Goal: Task Accomplishment & Management: Manage account settings

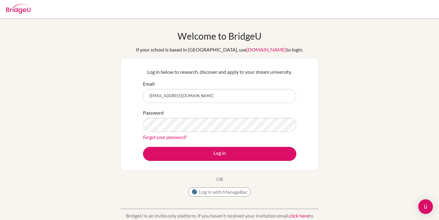
click at [143, 147] on button "Log in" at bounding box center [219, 154] width 153 height 14
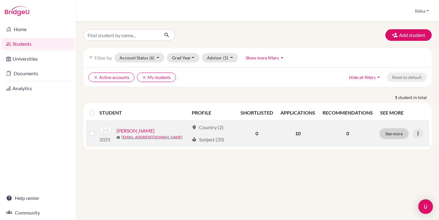
click at [398, 133] on button "See more" at bounding box center [394, 133] width 28 height 9
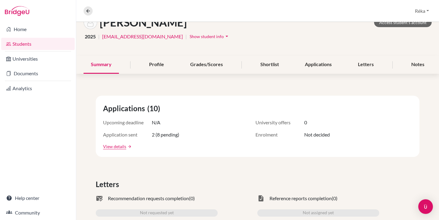
scroll to position [41, 0]
click at [320, 65] on div "Applications" at bounding box center [318, 64] width 41 height 18
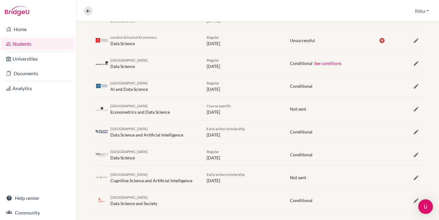
scroll to position [188, 0]
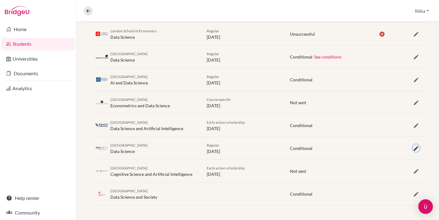
click at [416, 150] on icon "button" at bounding box center [416, 148] width 6 height 6
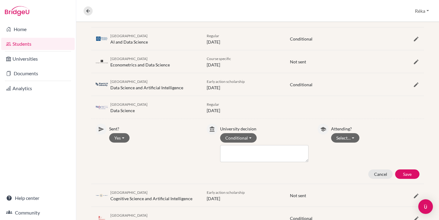
scroll to position [253, 0]
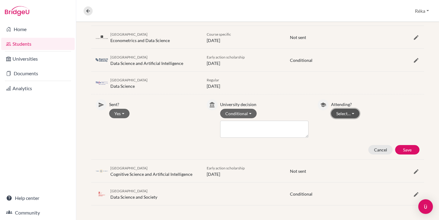
click at [336, 115] on button "Select…" at bounding box center [345, 113] width 28 height 9
click at [343, 128] on button "Attending" at bounding box center [355, 127] width 48 height 10
click at [411, 150] on button "Save" at bounding box center [407, 149] width 24 height 9
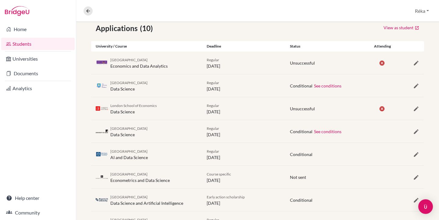
scroll to position [97, 0]
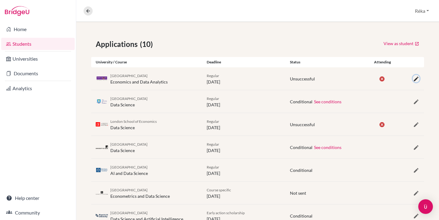
click at [415, 79] on icon "button" at bounding box center [416, 79] width 6 height 6
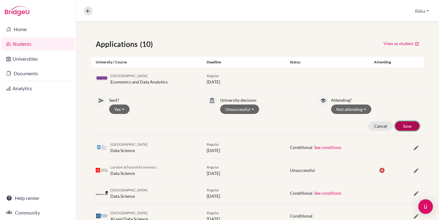
click at [412, 127] on button "Save" at bounding box center [407, 125] width 24 height 9
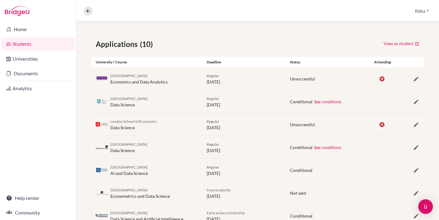
click at [417, 98] on div "University of Sheffield Data Science Regular [DATE] Conditional See conditions" at bounding box center [257, 101] width 333 height 23
click at [417, 103] on icon "button" at bounding box center [416, 102] width 6 height 6
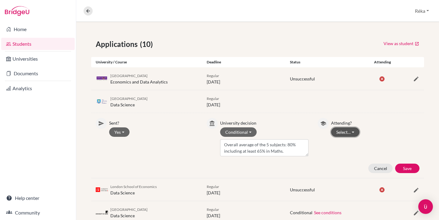
click at [352, 131] on button "Select…" at bounding box center [345, 131] width 28 height 9
click at [357, 157] on button "Not attending" at bounding box center [355, 155] width 48 height 10
click at [408, 168] on button "Save" at bounding box center [407, 168] width 24 height 9
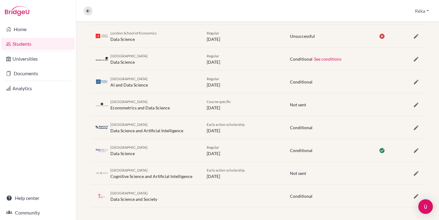
scroll to position [188, 0]
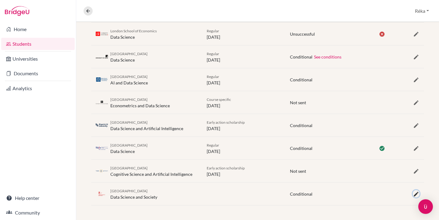
click at [414, 191] on icon "button" at bounding box center [416, 194] width 6 height 6
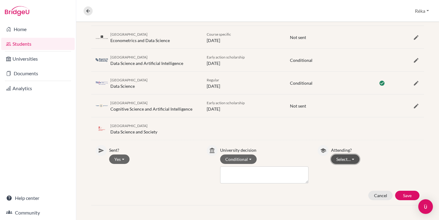
click at [348, 158] on button "Select…" at bounding box center [345, 159] width 28 height 9
click at [354, 183] on button "Not attending" at bounding box center [355, 182] width 48 height 10
click at [411, 197] on button "Save" at bounding box center [407, 195] width 24 height 9
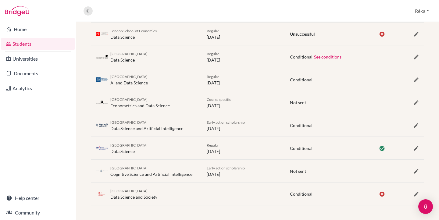
scroll to position [188, 0]
click at [418, 170] on icon "button" at bounding box center [416, 171] width 6 height 6
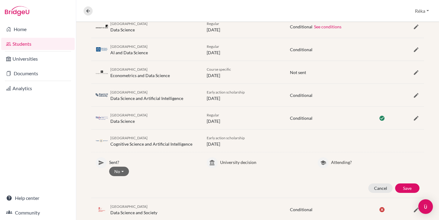
scroll to position [234, 0]
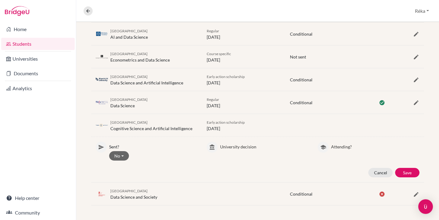
click at [343, 147] on p "Attending?" at bounding box center [375, 146] width 88 height 8
click at [378, 170] on button "Cancel" at bounding box center [380, 172] width 24 height 9
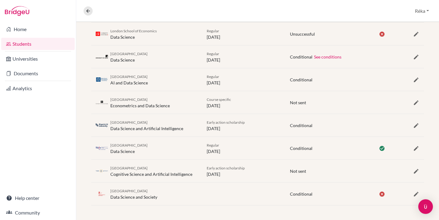
scroll to position [188, 0]
click at [417, 128] on icon "button" at bounding box center [416, 126] width 6 height 6
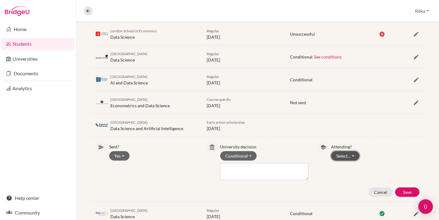
click at [347, 158] on button "Select…" at bounding box center [345, 155] width 28 height 9
click at [356, 178] on button "Not attending" at bounding box center [355, 179] width 48 height 10
click at [406, 195] on button "Save" at bounding box center [407, 191] width 24 height 9
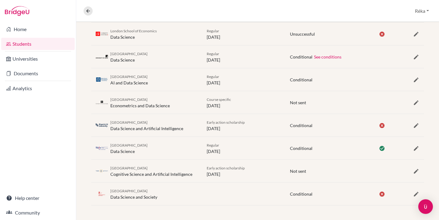
click at [416, 98] on div "[GEOGRAPHIC_DATA] Econometrics and Data Science Course specific [DATE] Not sent" at bounding box center [257, 102] width 333 height 23
click at [417, 102] on icon "button" at bounding box center [416, 103] width 6 height 6
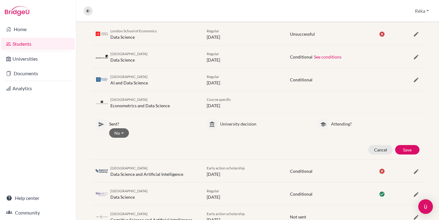
click at [346, 128] on div "Attending? Attending Not attending" at bounding box center [375, 128] width 88 height 19
click at [375, 148] on button "Cancel" at bounding box center [380, 149] width 24 height 9
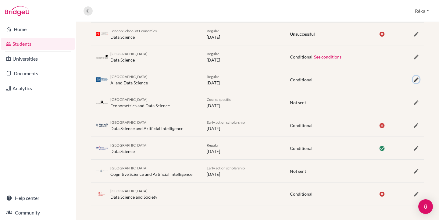
click at [414, 81] on icon "button" at bounding box center [416, 80] width 6 height 6
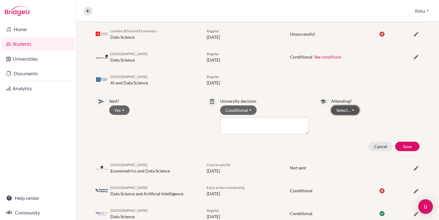
click at [341, 112] on button "Select…" at bounding box center [345, 109] width 28 height 9
click at [347, 131] on button "Not attending" at bounding box center [355, 133] width 48 height 10
click at [411, 149] on button "Save" at bounding box center [407, 146] width 24 height 9
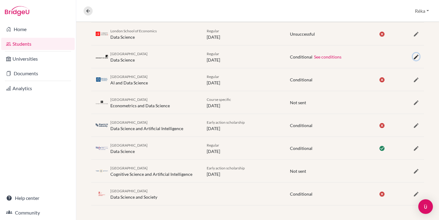
click at [416, 54] on icon "button" at bounding box center [416, 57] width 6 height 6
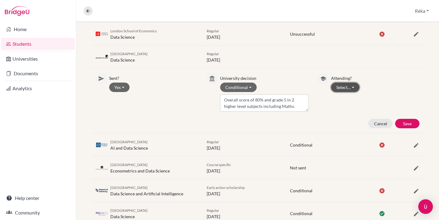
click at [334, 88] on button "Select…" at bounding box center [345, 87] width 28 height 9
click at [347, 108] on button "Not attending" at bounding box center [355, 110] width 48 height 10
click at [399, 123] on button "Save" at bounding box center [407, 123] width 24 height 9
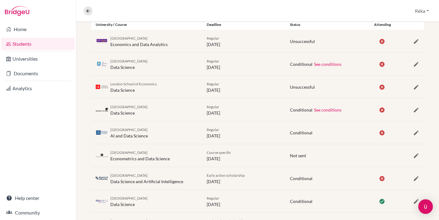
scroll to position [133, 0]
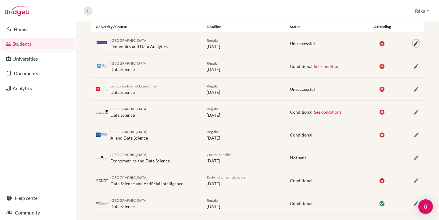
click at [415, 45] on icon "button" at bounding box center [416, 44] width 6 height 6
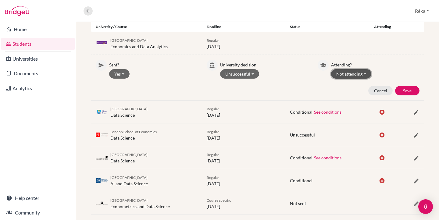
click at [349, 73] on button "Not attending" at bounding box center [351, 73] width 40 height 9
click at [375, 92] on button "Cancel" at bounding box center [380, 90] width 24 height 9
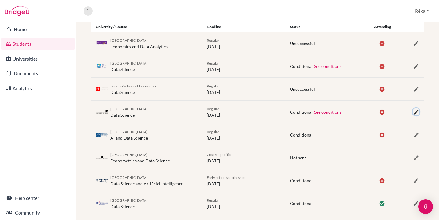
click at [416, 114] on icon "button" at bounding box center [416, 112] width 6 height 6
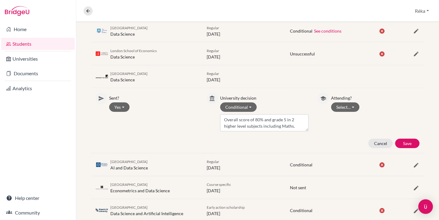
scroll to position [180, 0]
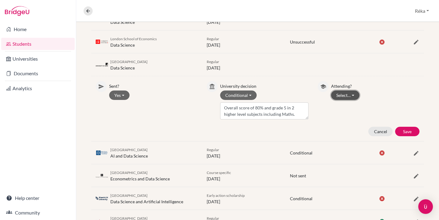
click at [353, 98] on button "Select…" at bounding box center [345, 95] width 28 height 9
click at [355, 119] on button "Not attending" at bounding box center [355, 118] width 48 height 10
click at [244, 94] on button "Conditional" at bounding box center [238, 95] width 37 height 9
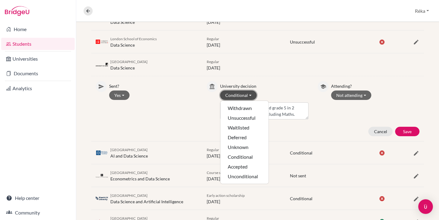
click at [244, 93] on button "Conditional" at bounding box center [238, 95] width 37 height 9
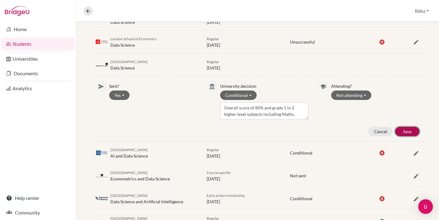
click at [400, 131] on button "Save" at bounding box center [407, 131] width 24 height 9
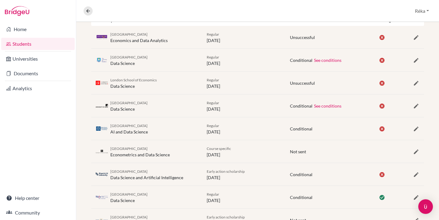
scroll to position [188, 0]
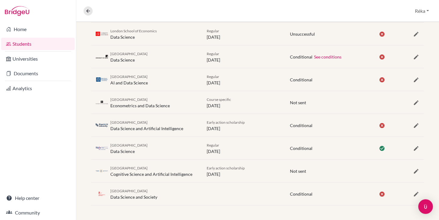
drag, startPoint x: 109, startPoint y: 147, endPoint x: 171, endPoint y: 143, distance: 61.4
click at [171, 143] on div "[GEOGRAPHIC_DATA] Data Science" at bounding box center [146, 148] width 111 height 13
copy span "[GEOGRAPHIC_DATA]"
click at [258, 123] on div "Early action scholarship [DATE]" at bounding box center [243, 125] width 83 height 13
click at [414, 103] on icon "button" at bounding box center [416, 103] width 6 height 6
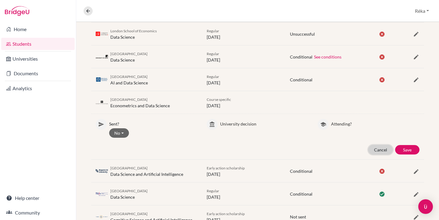
click at [382, 154] on button "Cancel" at bounding box center [380, 149] width 24 height 9
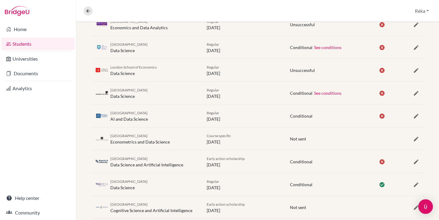
scroll to position [134, 0]
